Goal: Use online tool/utility: Utilize a website feature to perform a specific function

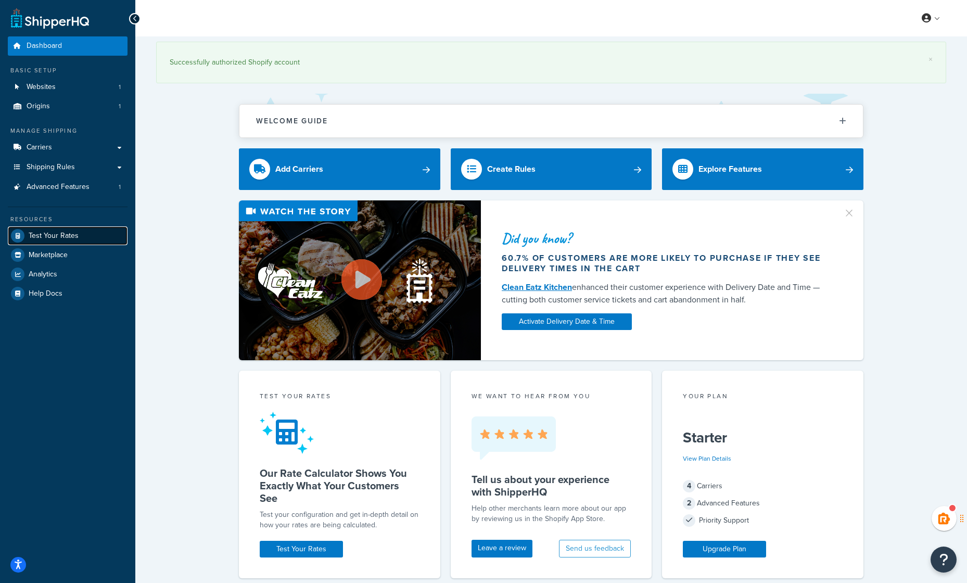
click at [53, 232] on span "Test Your Rates" at bounding box center [54, 236] width 50 height 9
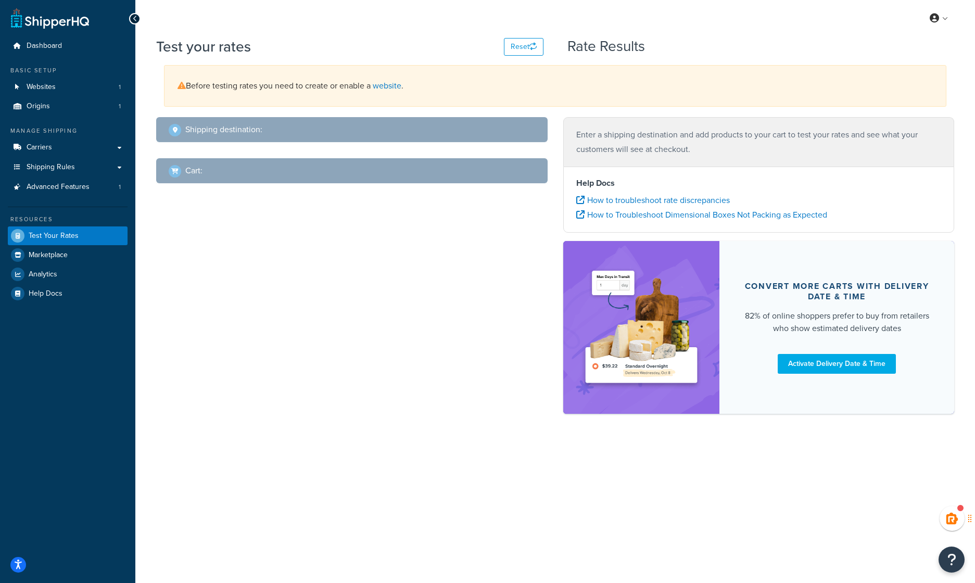
select select "[GEOGRAPHIC_DATA]"
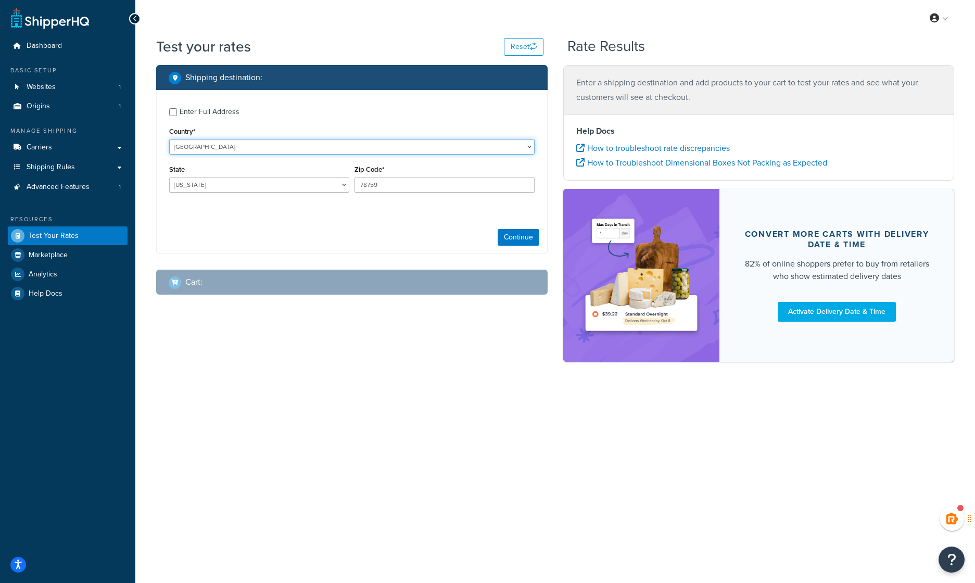
click at [217, 146] on select "[GEOGRAPHIC_DATA] [GEOGRAPHIC_DATA] [GEOGRAPHIC_DATA] [GEOGRAPHIC_DATA] [GEOGRA…" at bounding box center [351, 147] width 365 height 16
select select "PL"
click at [169, 139] on select "[GEOGRAPHIC_DATA] [GEOGRAPHIC_DATA] [GEOGRAPHIC_DATA] [GEOGRAPHIC_DATA] [GEOGRA…" at bounding box center [351, 147] width 365 height 16
type input "[GEOGRAPHIC_DATA]"
drag, startPoint x: 332, startPoint y: 235, endPoint x: 240, endPoint y: 177, distance: 108.8
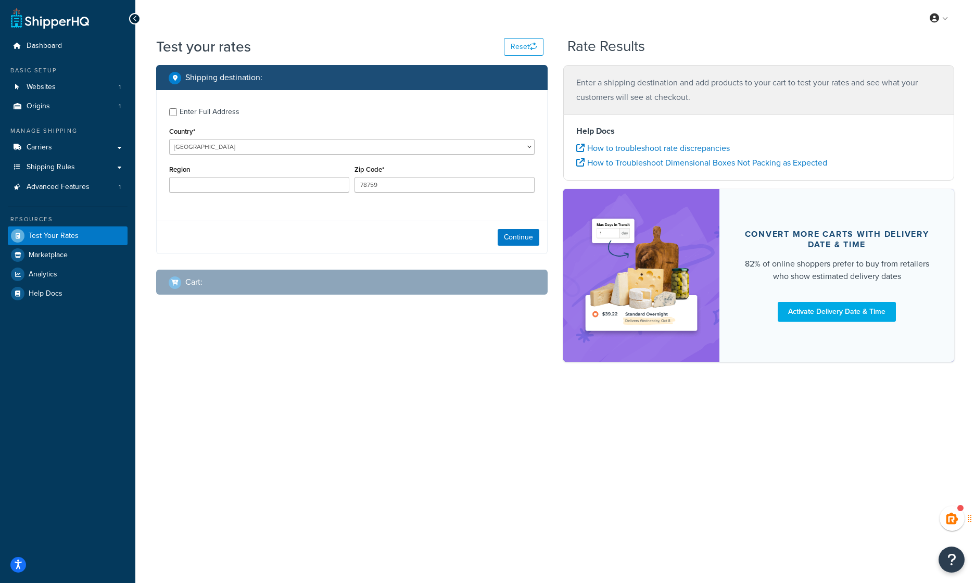
click at [332, 235] on div "Continue" at bounding box center [352, 237] width 390 height 33
drag, startPoint x: 392, startPoint y: 180, endPoint x: 352, endPoint y: 184, distance: 39.7
click at [352, 184] on div "Zip Code* 78759" at bounding box center [444, 181] width 185 height 38
paste input "83034"
type input "83034"
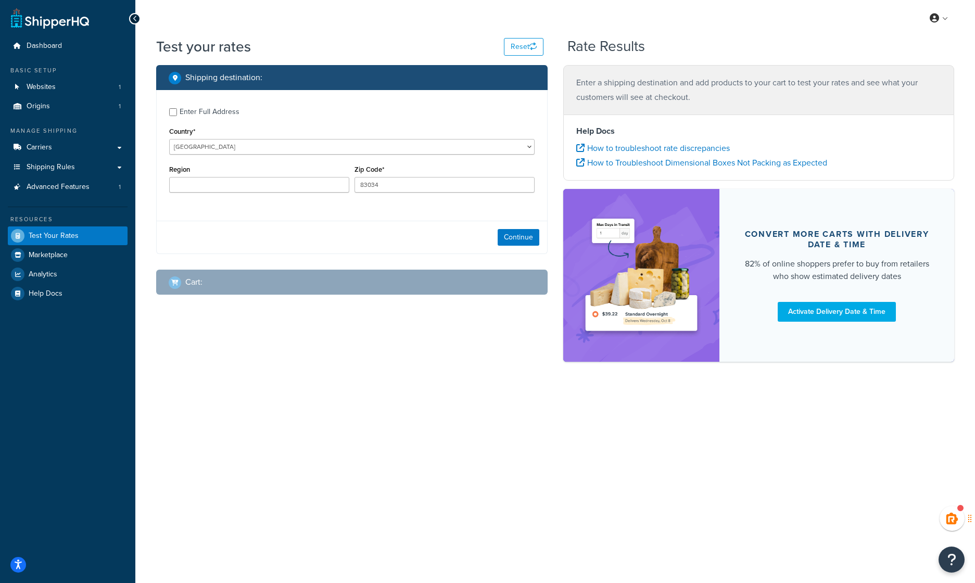
drag, startPoint x: 441, startPoint y: 204, endPoint x: 225, endPoint y: 155, distance: 221.0
click at [441, 204] on div "Enter Full Address Country* [GEOGRAPHIC_DATA] [GEOGRAPHIC_DATA] [GEOGRAPHIC_DAT…" at bounding box center [352, 151] width 390 height 123
click at [199, 109] on div "Enter Full Address" at bounding box center [210, 112] width 60 height 15
click at [177, 109] on input "Enter Full Address" at bounding box center [173, 112] width 8 height 8
checkbox input "true"
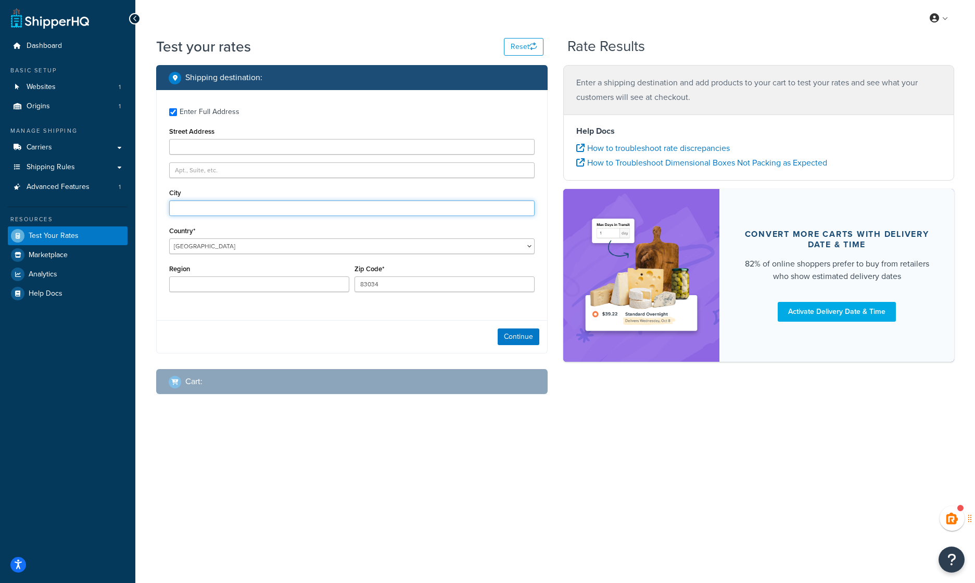
click at [196, 205] on input "City" at bounding box center [351, 208] width 365 height 16
click at [245, 210] on input "City" at bounding box center [351, 208] width 365 height 16
paste input "Trabki Wielkie"
type input "Trabki Wielkie"
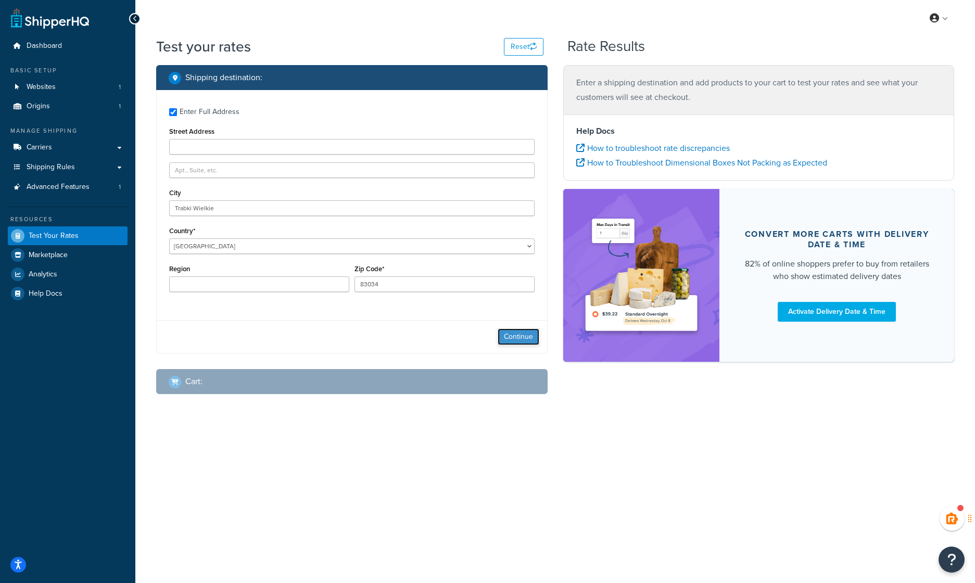
click at [524, 330] on button "Continue" at bounding box center [519, 336] width 42 height 17
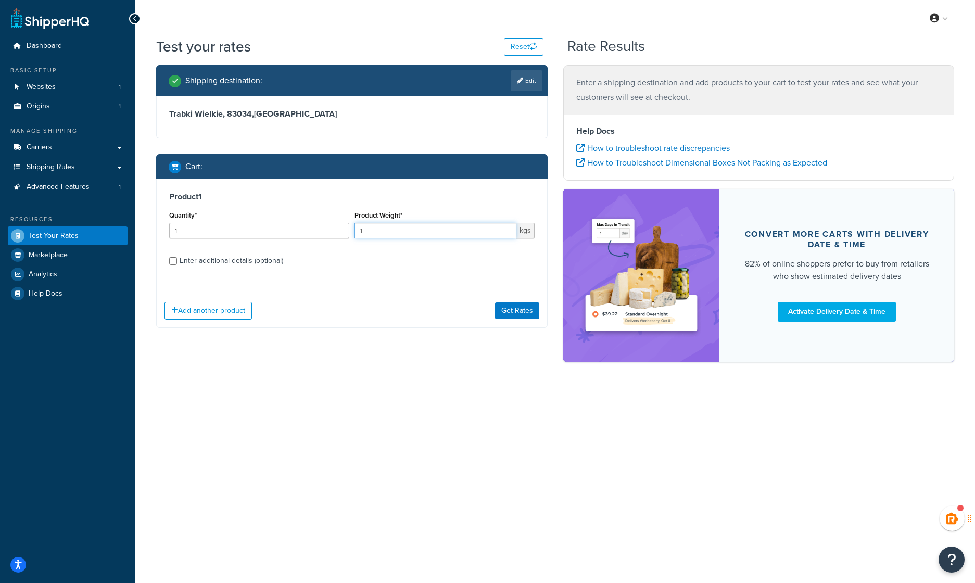
drag, startPoint x: 391, startPoint y: 229, endPoint x: 347, endPoint y: 229, distance: 44.8
click at [347, 229] on div "Quantity* 1 Product Weight* 1 kgs" at bounding box center [352, 227] width 371 height 38
type input "7"
click at [519, 314] on button "Get Rates" at bounding box center [517, 310] width 44 height 17
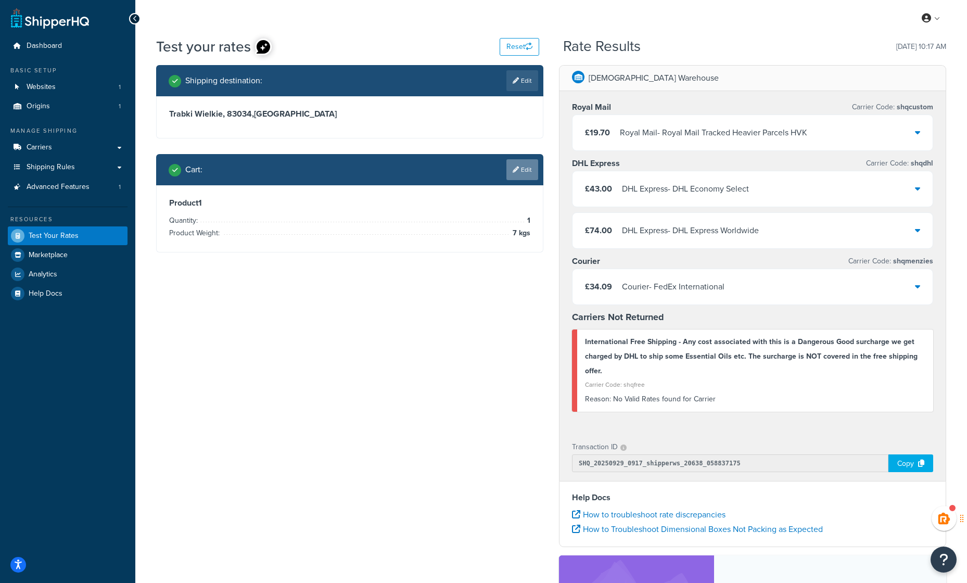
click at [525, 172] on link "Edit" at bounding box center [522, 169] width 32 height 21
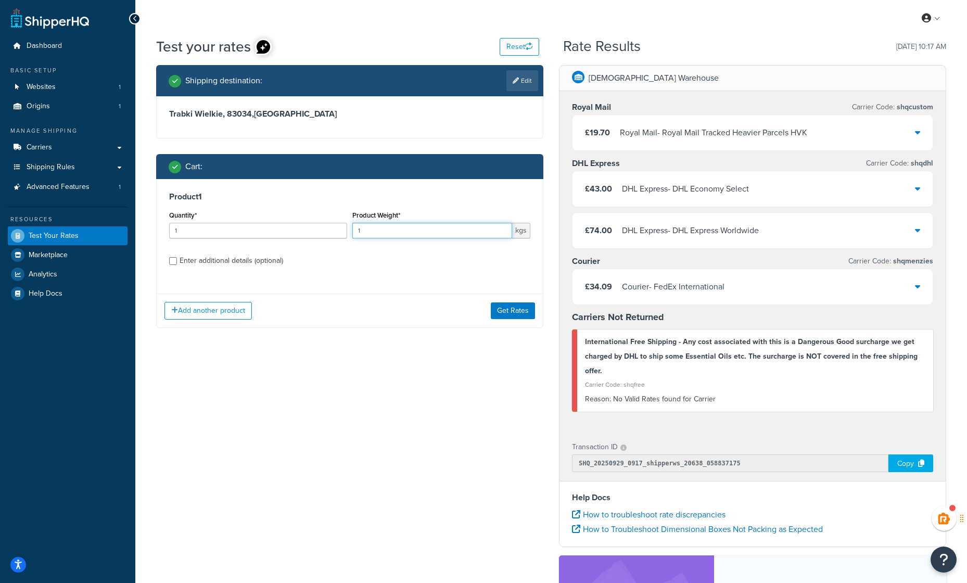
drag, startPoint x: 382, startPoint y: 233, endPoint x: 350, endPoint y: 233, distance: 31.2
click at [350, 233] on div "Product Weight* 1 kgs" at bounding box center [441, 227] width 183 height 38
type input "6"
click at [503, 311] on button "Get Rates" at bounding box center [513, 310] width 44 height 17
